Goal: Information Seeking & Learning: Learn about a topic

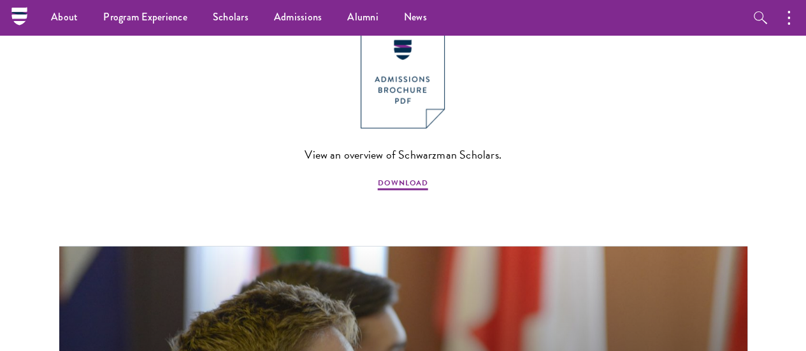
scroll to position [1320, 0]
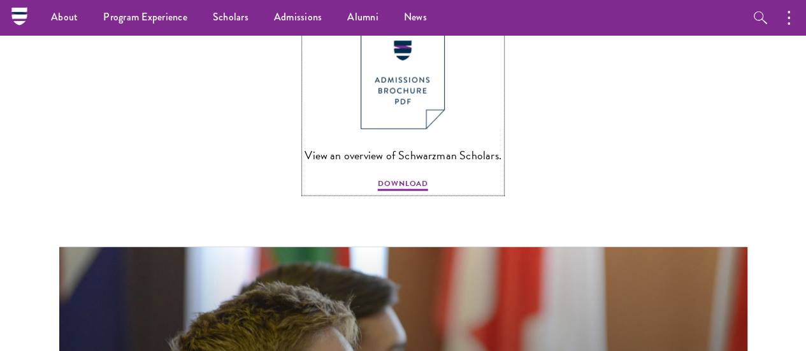
click at [409, 129] on img at bounding box center [403, 74] width 84 height 109
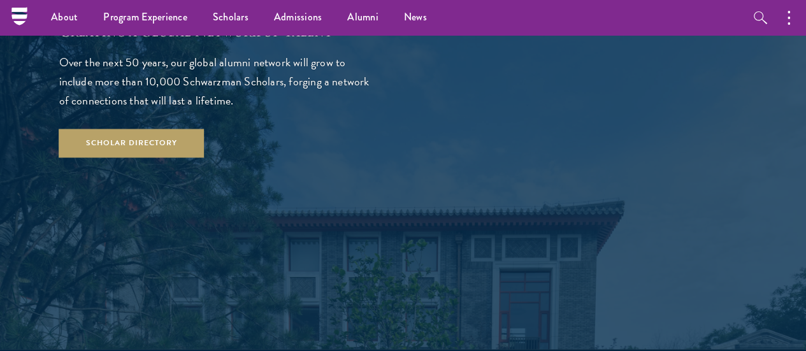
scroll to position [2212, 0]
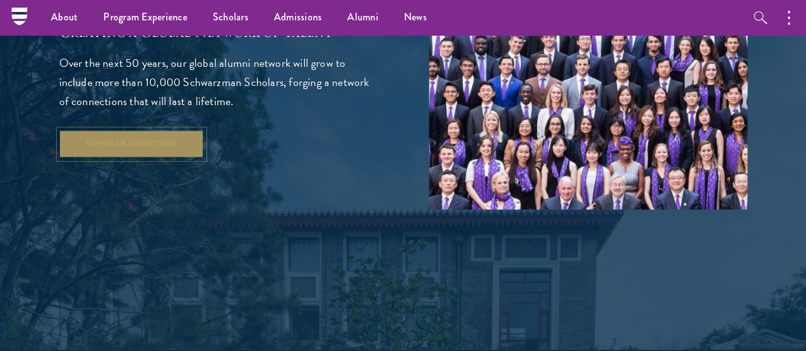
click at [192, 159] on link "Scholar Directory" at bounding box center [131, 144] width 145 height 29
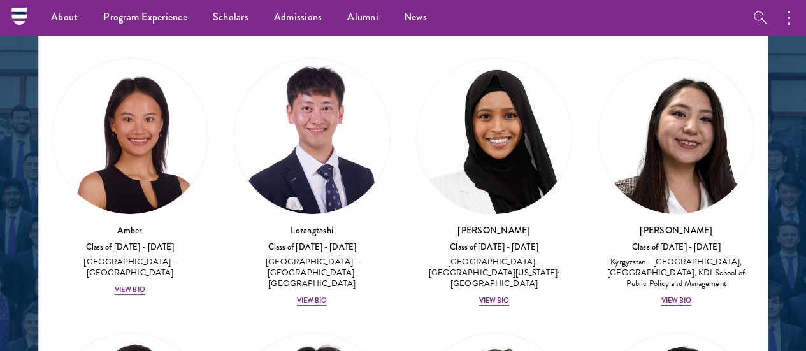
scroll to position [20, 0]
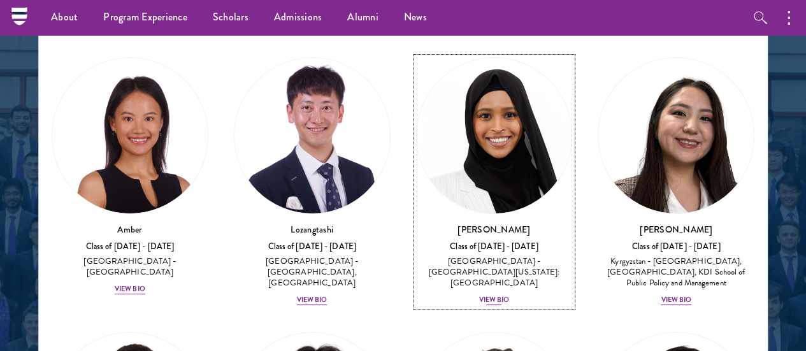
click at [479, 295] on div "View Bio" at bounding box center [494, 300] width 31 height 10
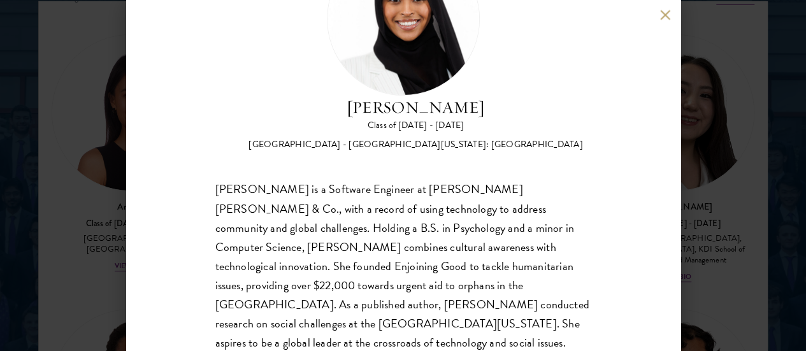
scroll to position [96, 0]
